Goal: Task Accomplishment & Management: Manage account settings

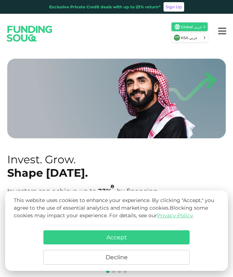
click at [139, 232] on button "Accept" at bounding box center [116, 237] width 146 height 14
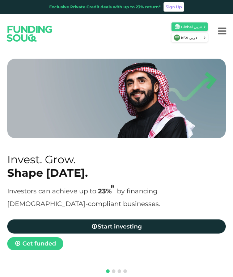
click at [219, 34] on icon "Menu" at bounding box center [222, 30] width 8 height 9
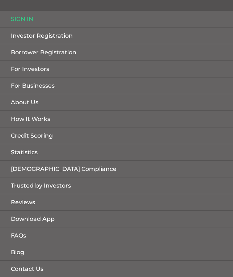
scroll to position [35, 0]
click at [24, 17] on link "Sign in" at bounding box center [116, 19] width 233 height 16
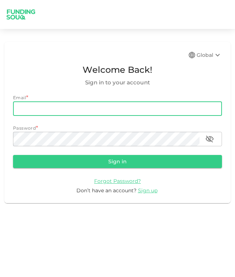
type input "meric.yzc05@gmail.com"
click at [117, 160] on button "Sign in" at bounding box center [117, 161] width 209 height 13
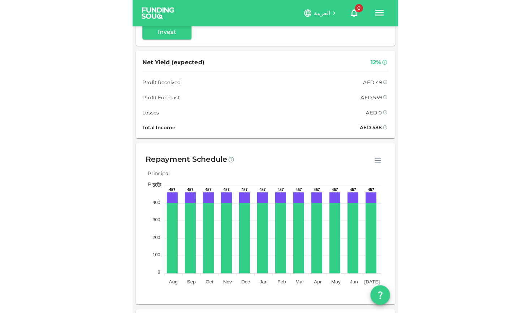
scroll to position [181, 0]
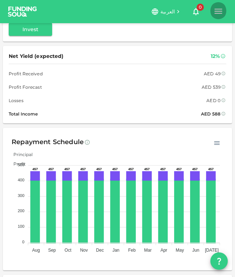
click at [223, 9] on button "button" at bounding box center [218, 10] width 16 height 19
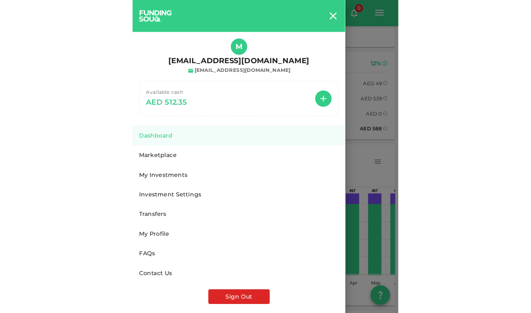
scroll to position [0, 0]
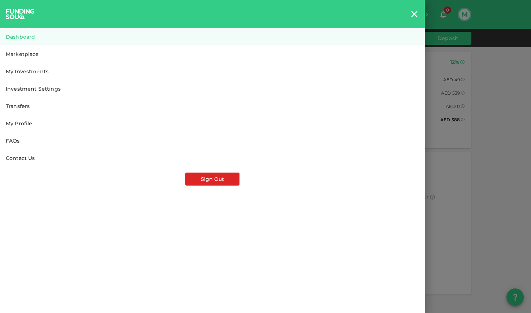
click at [60, 59] on link "Marketplace" at bounding box center [212, 54] width 425 height 17
